Goal: Use online tool/utility

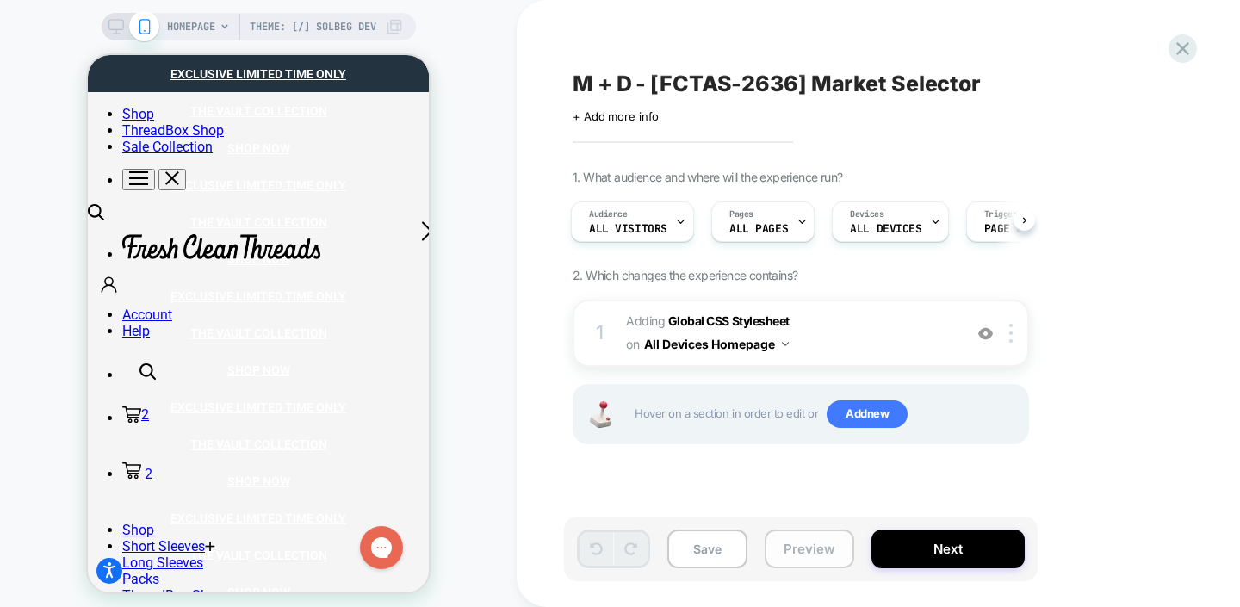
click at [818, 553] on button "Preview" at bounding box center [809, 548] width 90 height 39
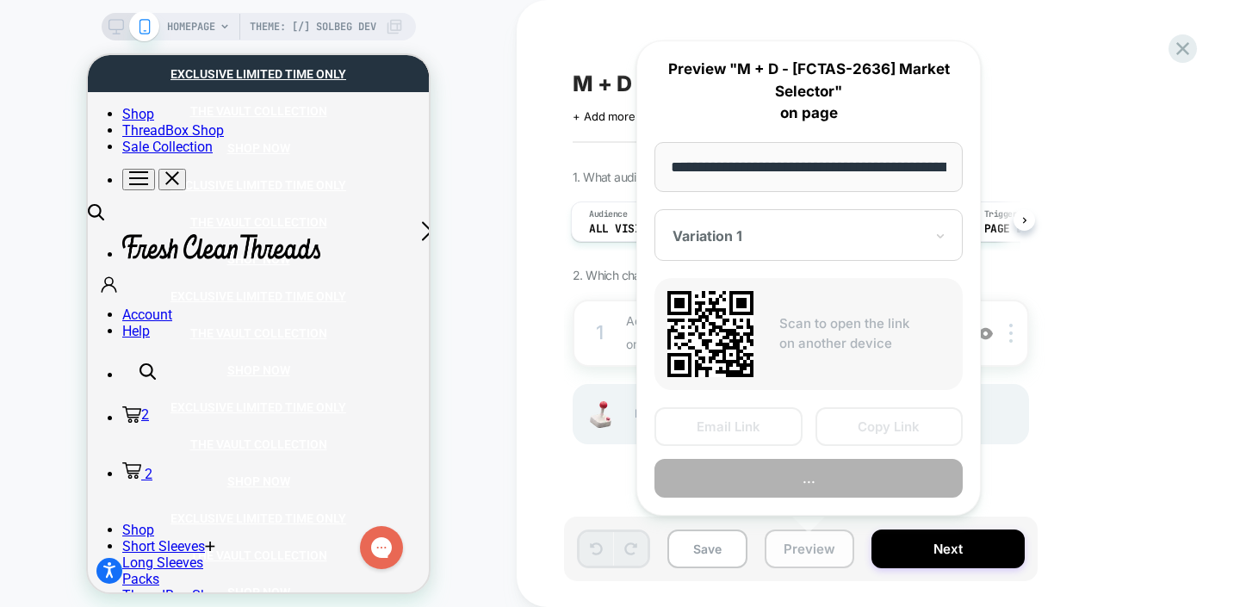
scroll to position [0, 156]
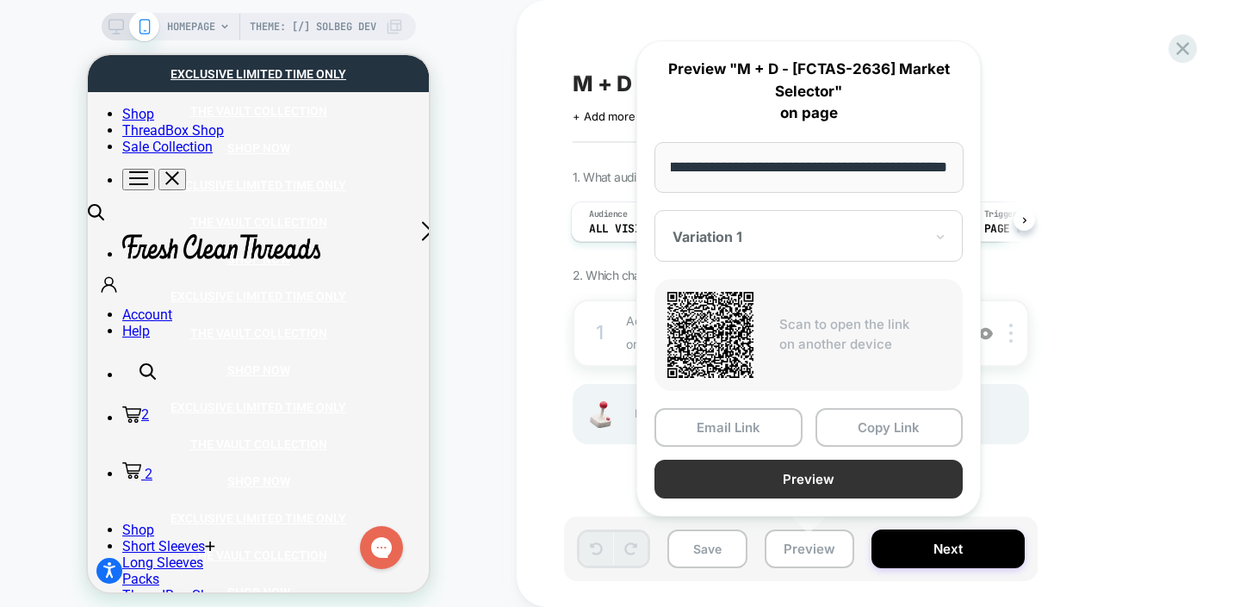
click at [808, 479] on button "Preview" at bounding box center [808, 479] width 308 height 39
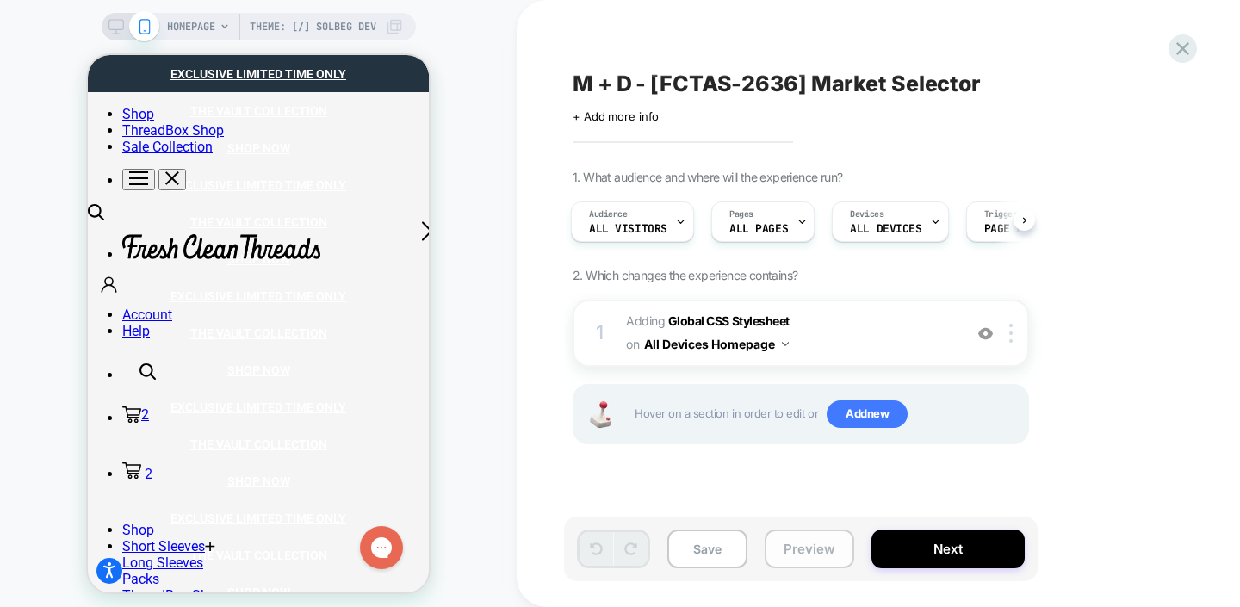
click at [800, 554] on button "Preview" at bounding box center [809, 548] width 90 height 39
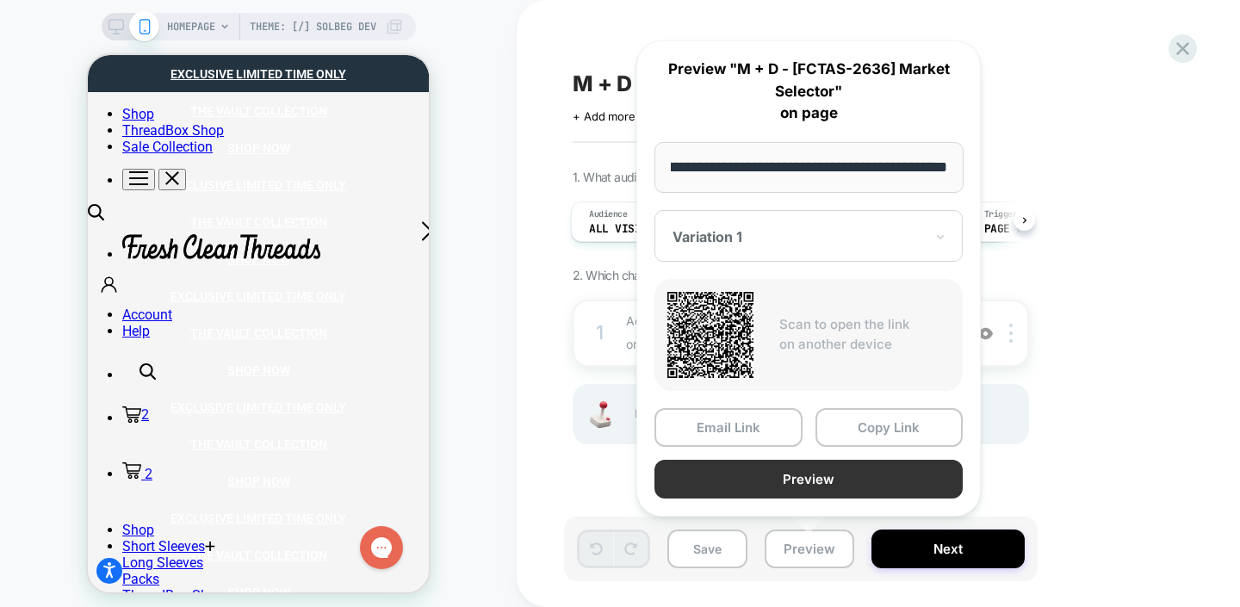
click at [841, 481] on button "Preview" at bounding box center [808, 479] width 308 height 39
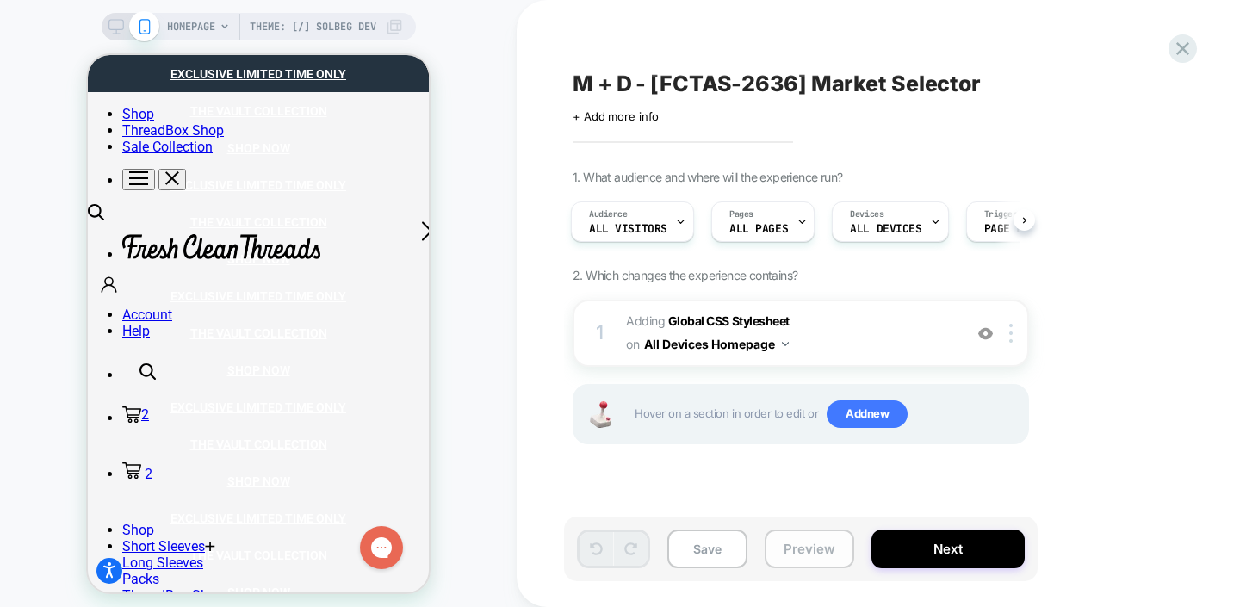
click at [792, 547] on button "Preview" at bounding box center [809, 548] width 90 height 39
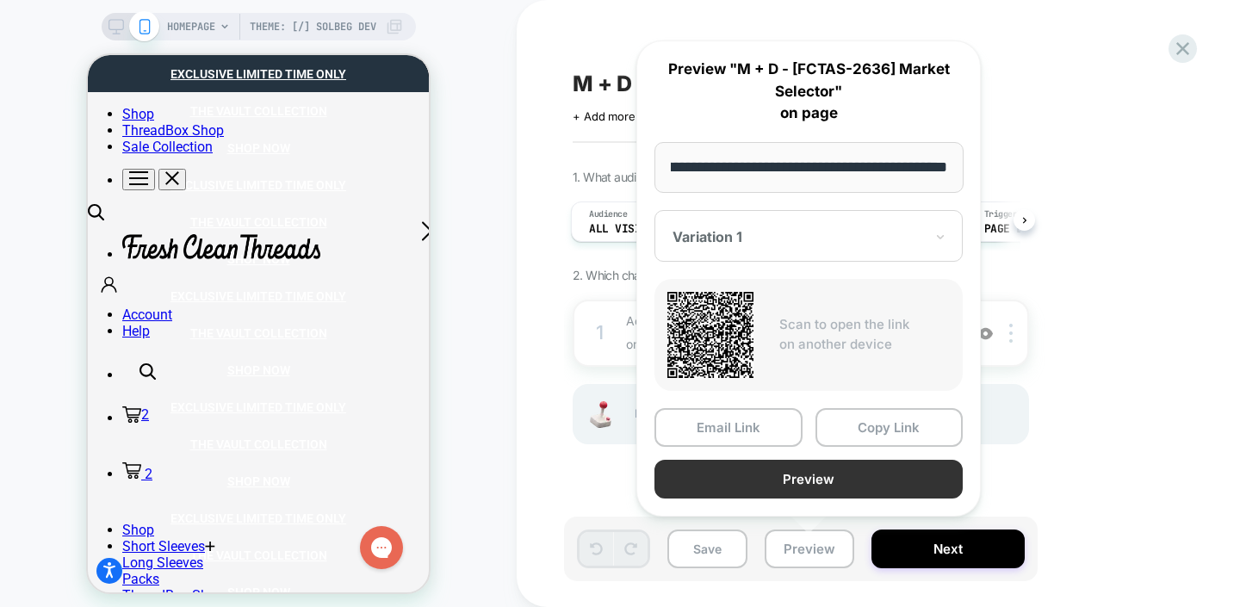
click at [802, 477] on button "Preview" at bounding box center [808, 479] width 308 height 39
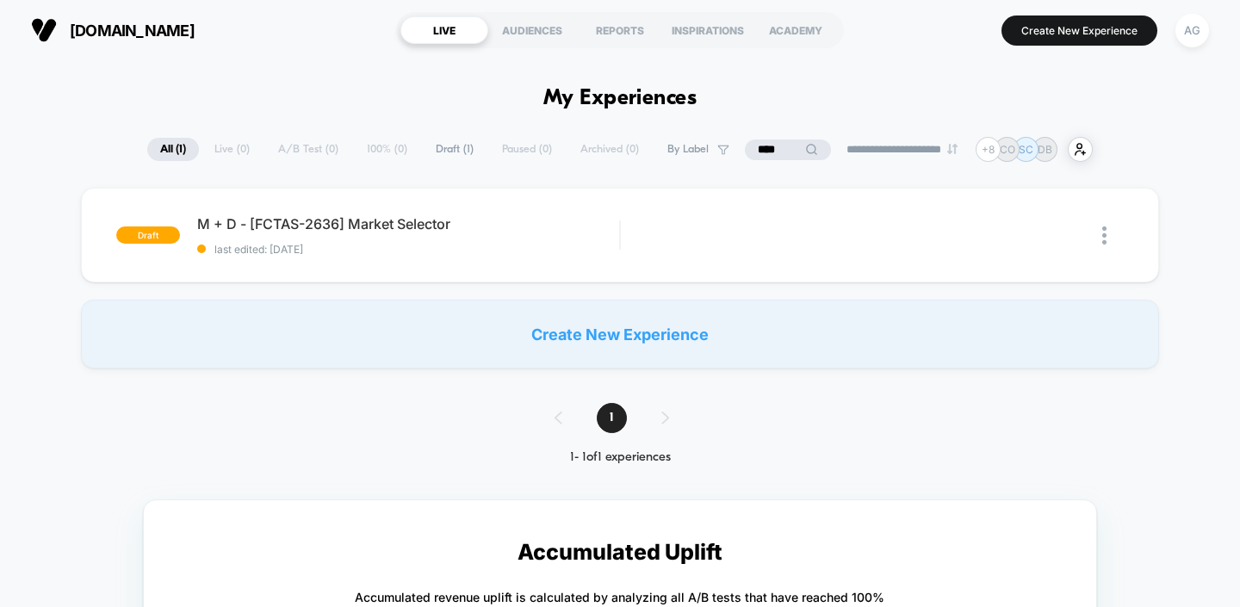
click at [782, 149] on input "****" at bounding box center [788, 149] width 86 height 21
type input "*"
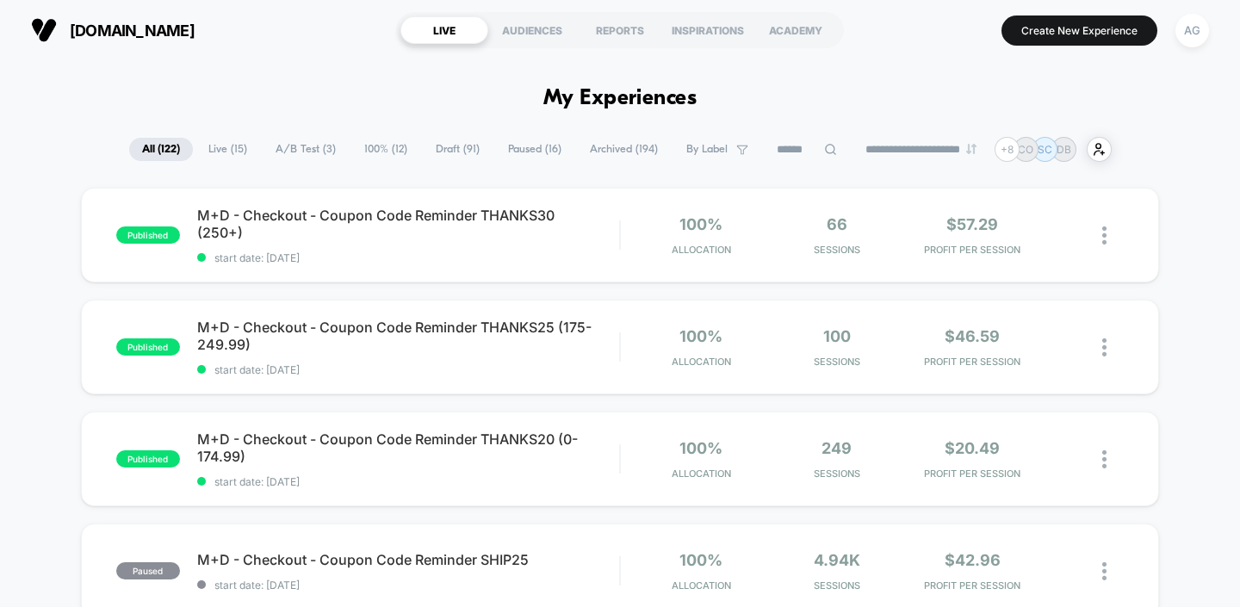
click at [824, 146] on icon at bounding box center [830, 149] width 13 height 13
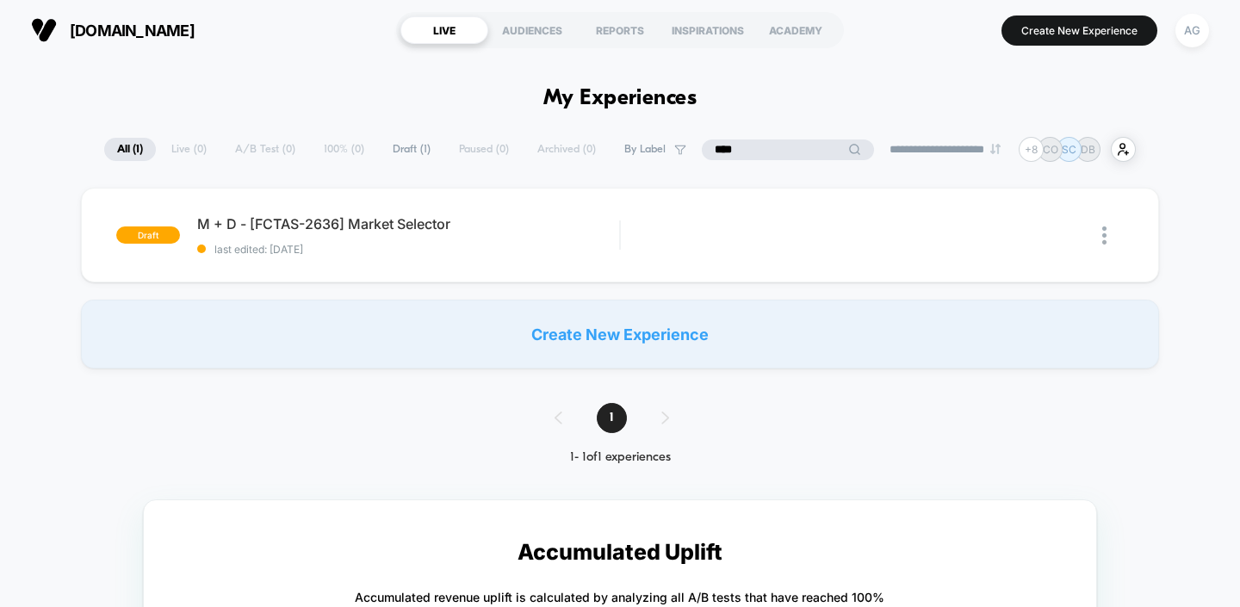
type input "****"
